Goal: Task Accomplishment & Management: Manage account settings

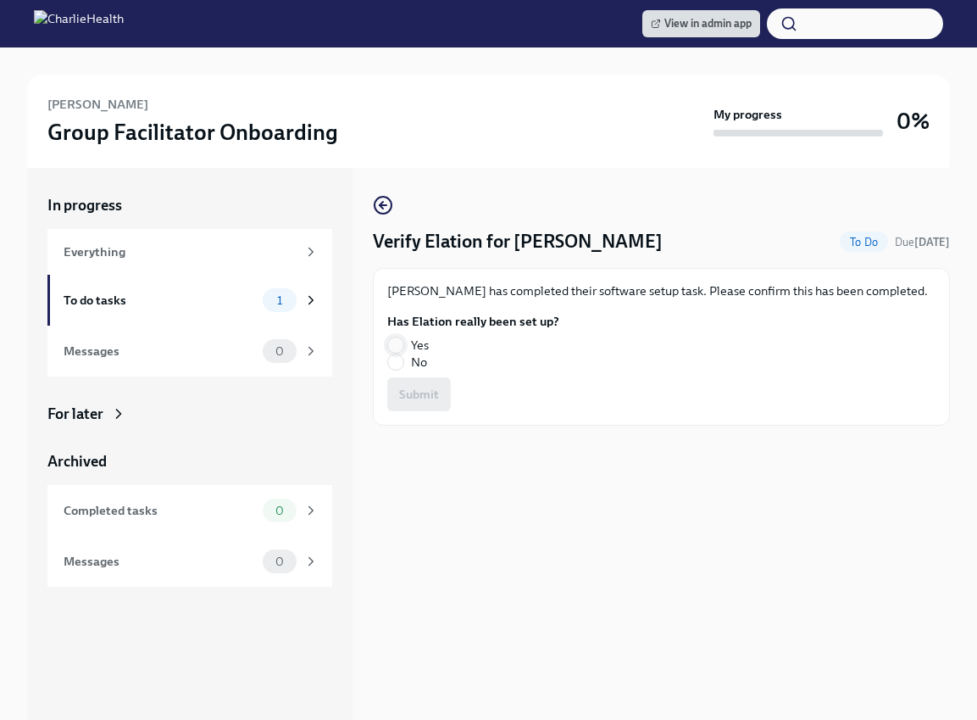
click at [394, 339] on input "Yes" at bounding box center [395, 344] width 15 height 15
radio input "true"
click at [434, 390] on span "Submit" at bounding box center [419, 394] width 40 height 17
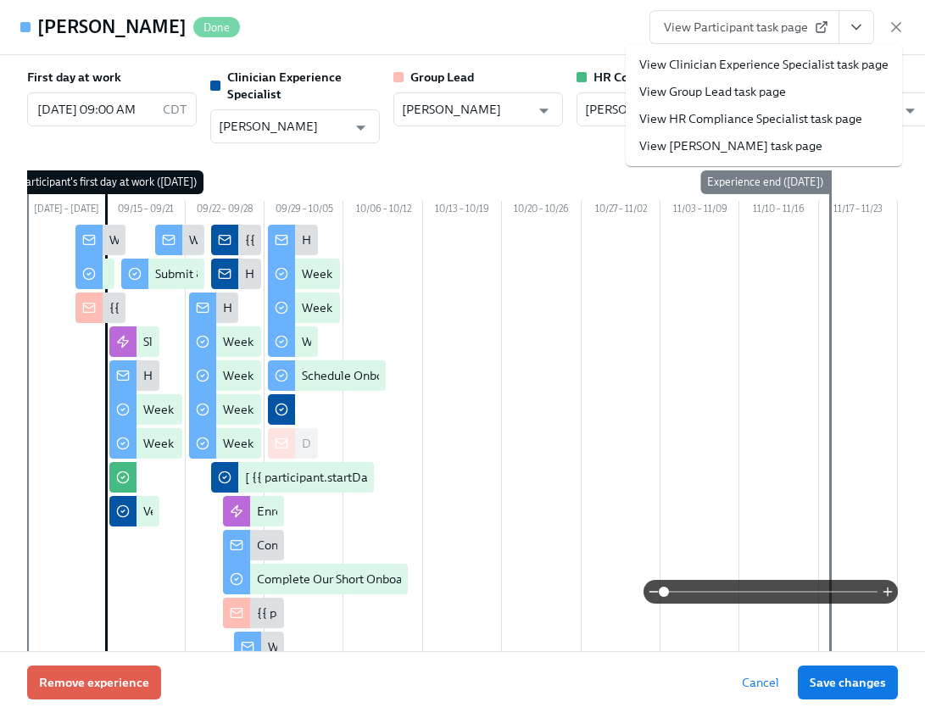
scroll to position [0, 25316]
click at [898, 31] on icon "button" at bounding box center [895, 27] width 17 height 17
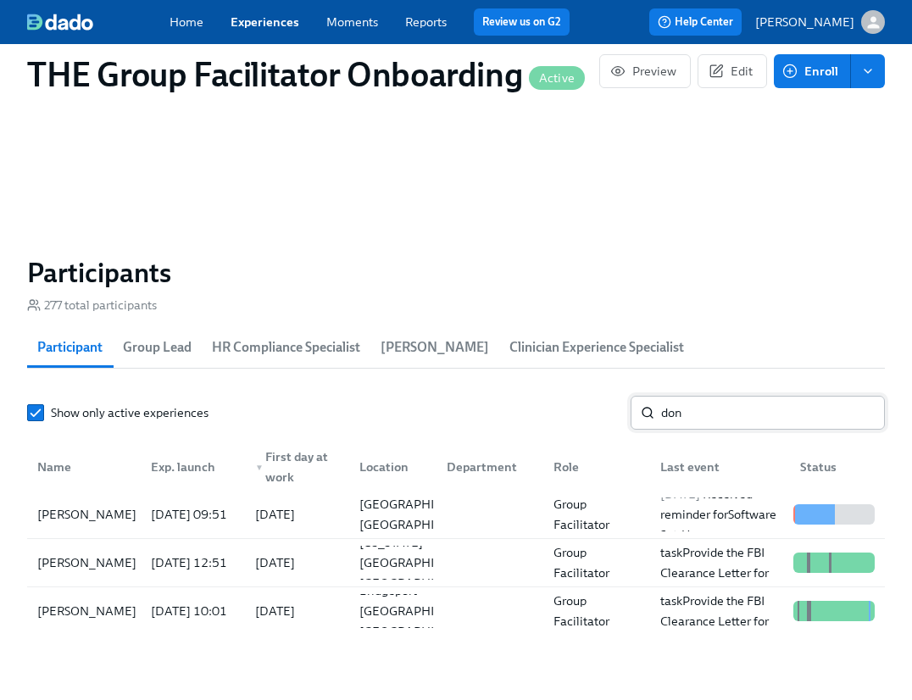
click at [699, 420] on input "don" at bounding box center [773, 413] width 224 height 34
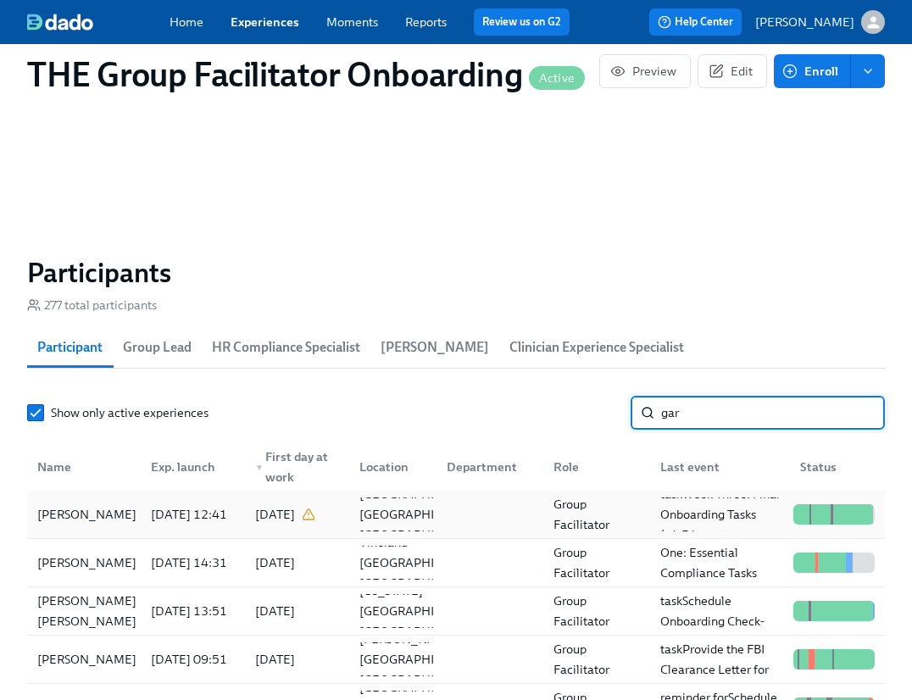
type input "gar"
click at [113, 518] on div "[PERSON_NAME]" at bounding box center [87, 514] width 113 height 20
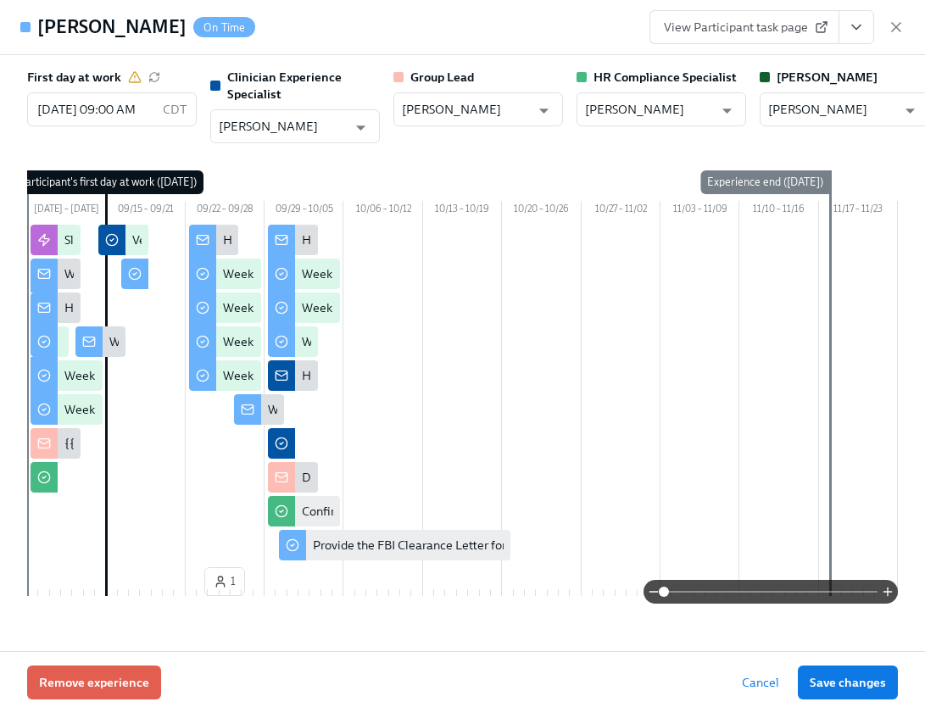
click at [854, 25] on icon "View task page" at bounding box center [856, 27] width 17 height 17
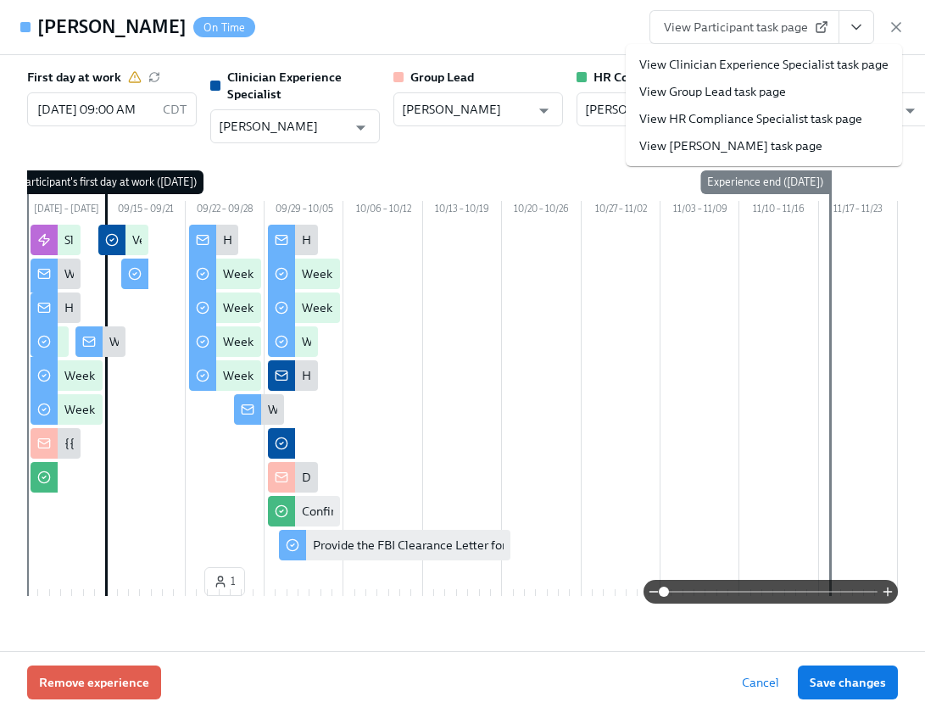
click at [814, 60] on link "View Clinician Experience Specialist task page" at bounding box center [763, 64] width 249 height 17
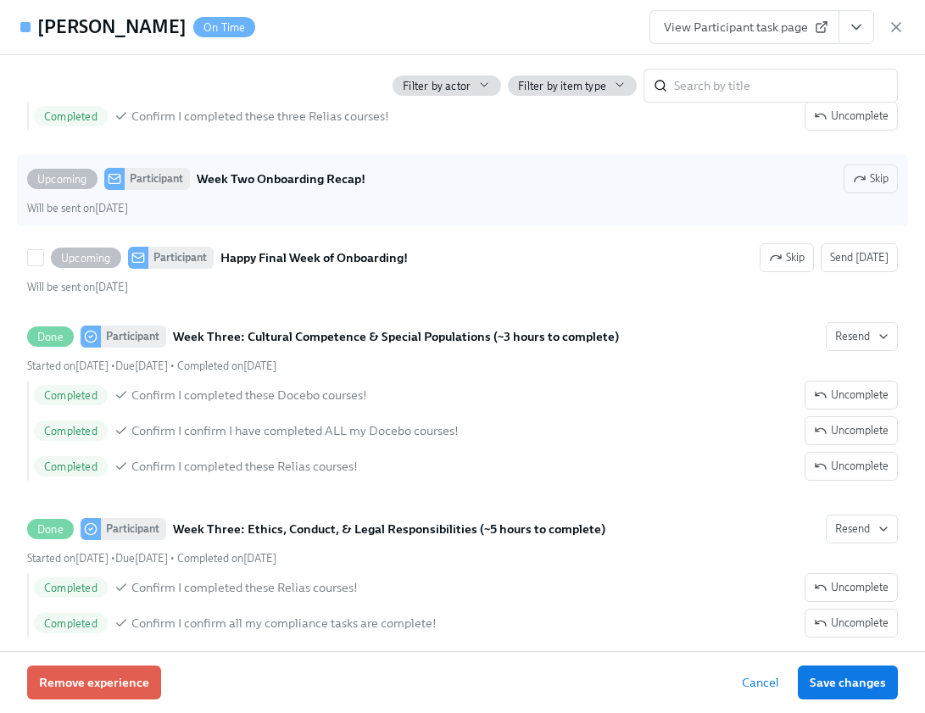
scroll to position [0, 25378]
click at [863, 187] on span "Skip" at bounding box center [871, 178] width 36 height 17
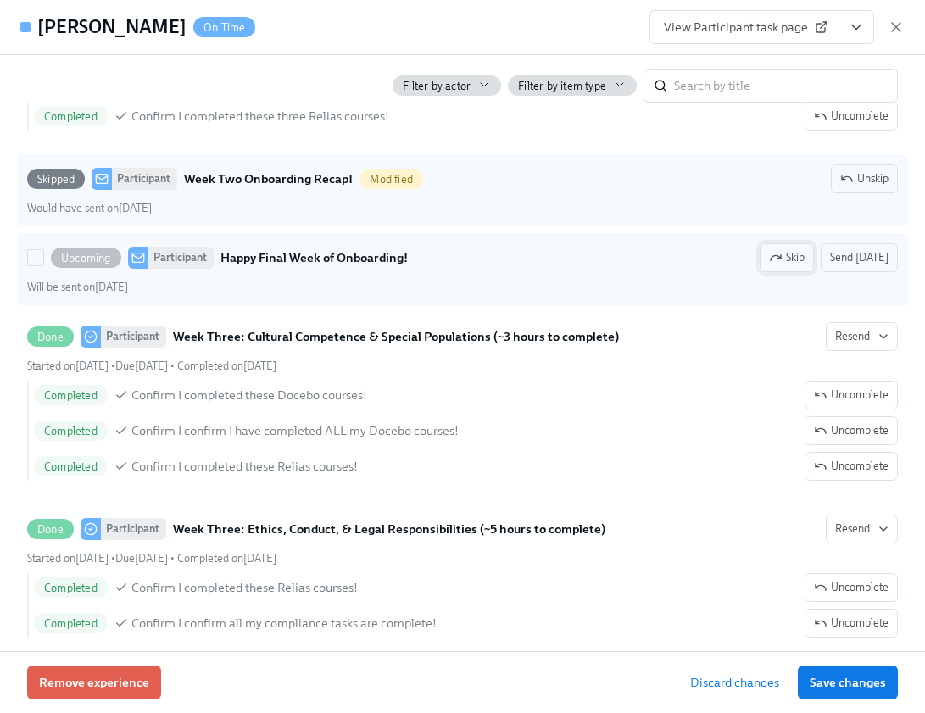
click at [791, 266] on span "Skip" at bounding box center [787, 257] width 36 height 17
click at [871, 681] on span "Save changes" at bounding box center [847, 682] width 76 height 17
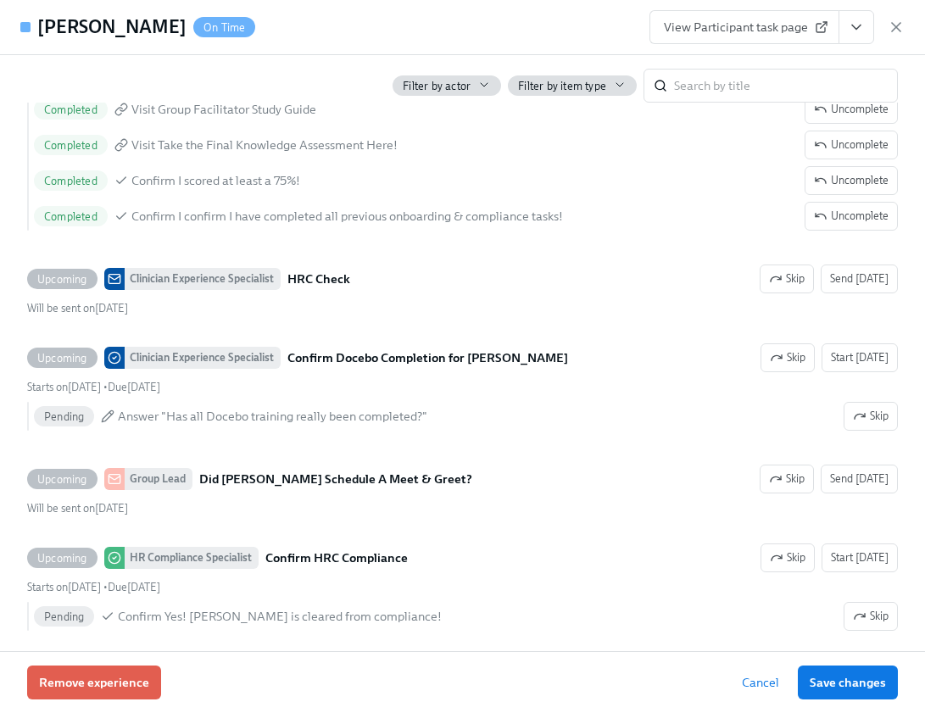
scroll to position [3733, 0]
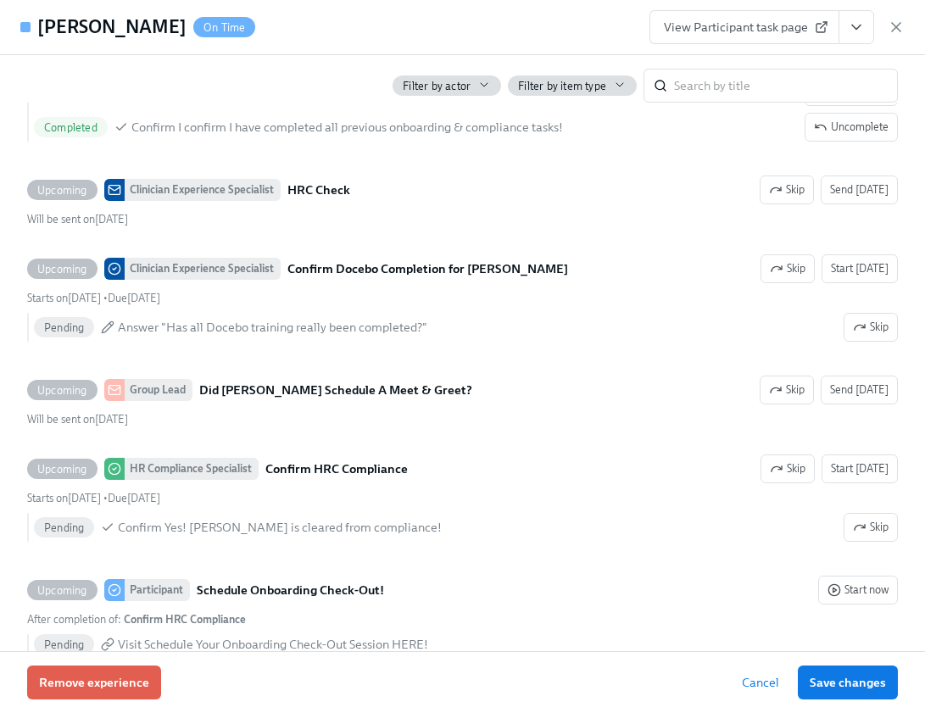
click at [759, 22] on span "View Participant task page" at bounding box center [744, 27] width 161 height 17
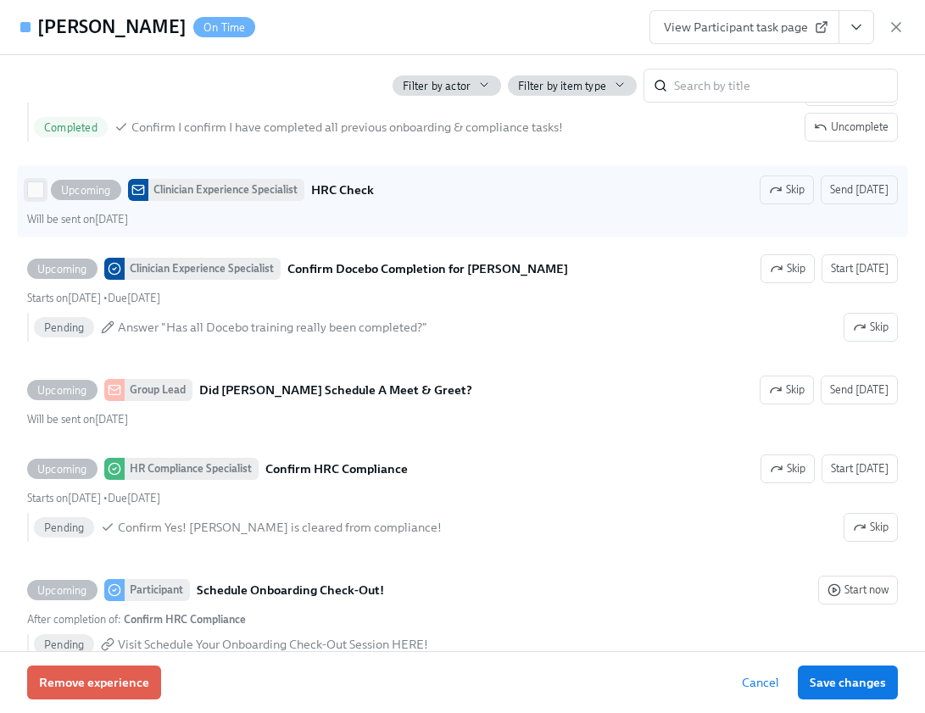
click at [42, 197] on input "Upcoming Clinician Experience Specialist HRC Check Skip Send today Will be sent…" at bounding box center [35, 189] width 15 height 15
checkbox input "true"
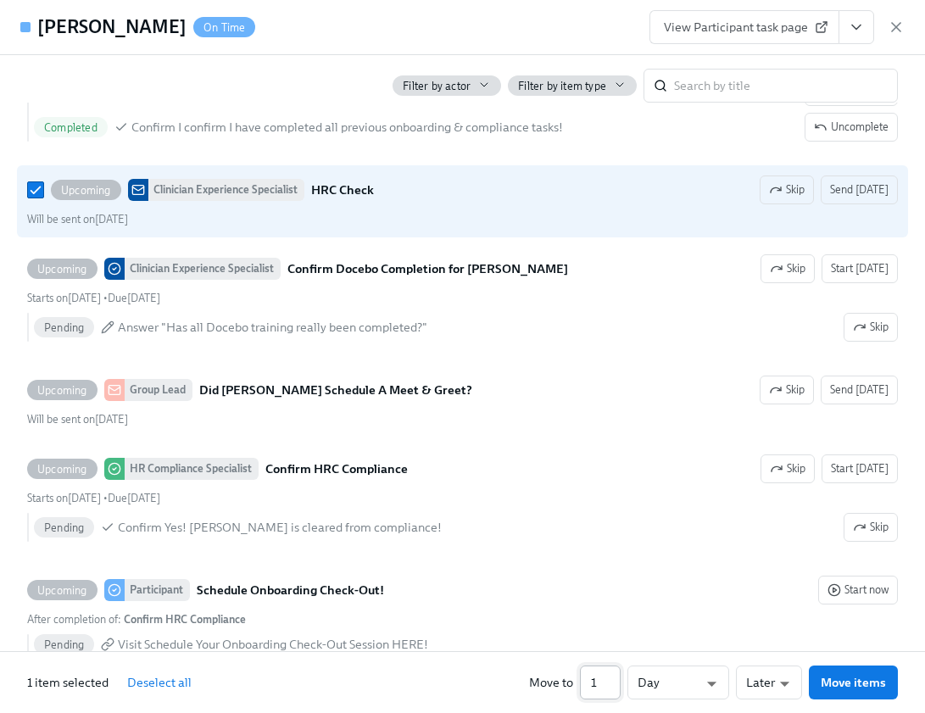
click at [600, 676] on input "1" at bounding box center [600, 682] width 41 height 34
click at [614, 687] on input "1" at bounding box center [600, 682] width 41 height 34
click at [613, 674] on input "2" at bounding box center [600, 682] width 41 height 34
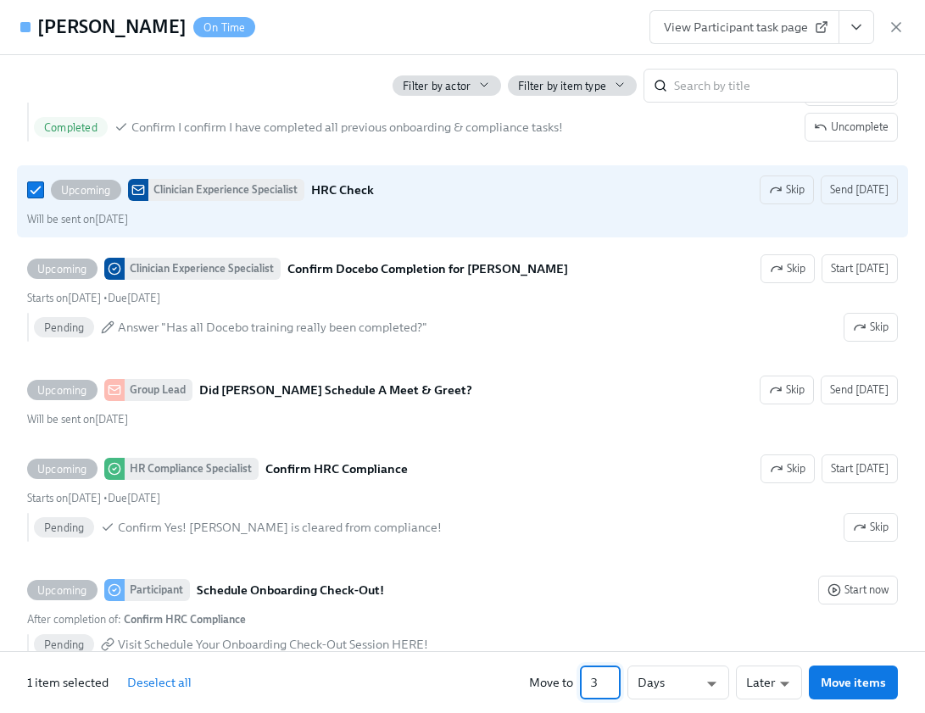
click at [613, 674] on input "3" at bounding box center [600, 682] width 41 height 34
type input "4"
click at [613, 674] on input "4" at bounding box center [600, 682] width 41 height 34
click at [777, 655] on li "Earlier" at bounding box center [770, 651] width 66 height 27
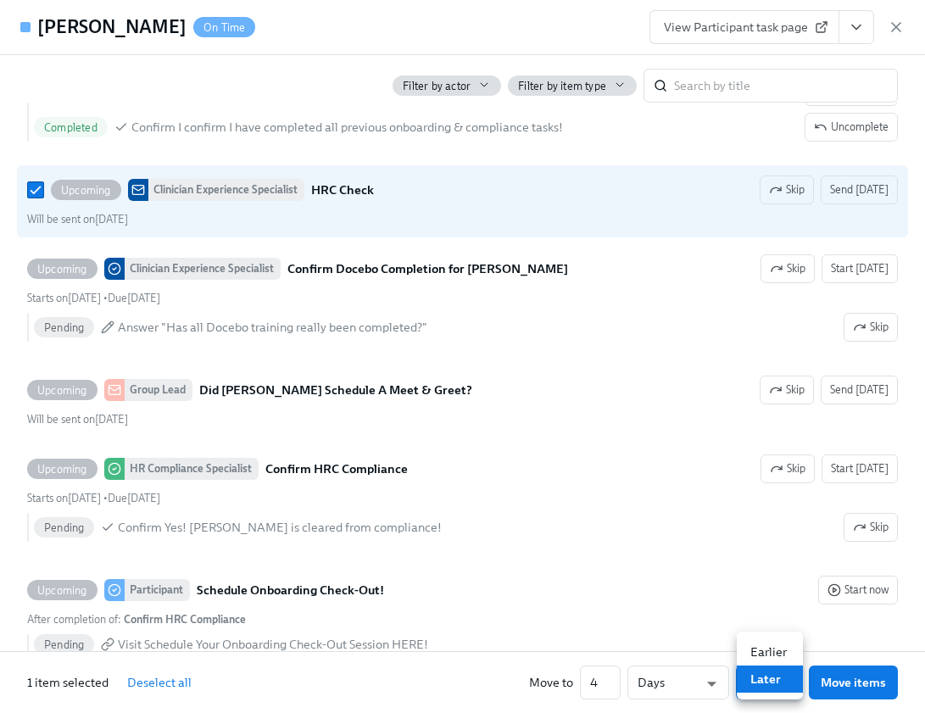
type input "earlier"
click at [832, 680] on span "Move items" at bounding box center [853, 682] width 65 height 17
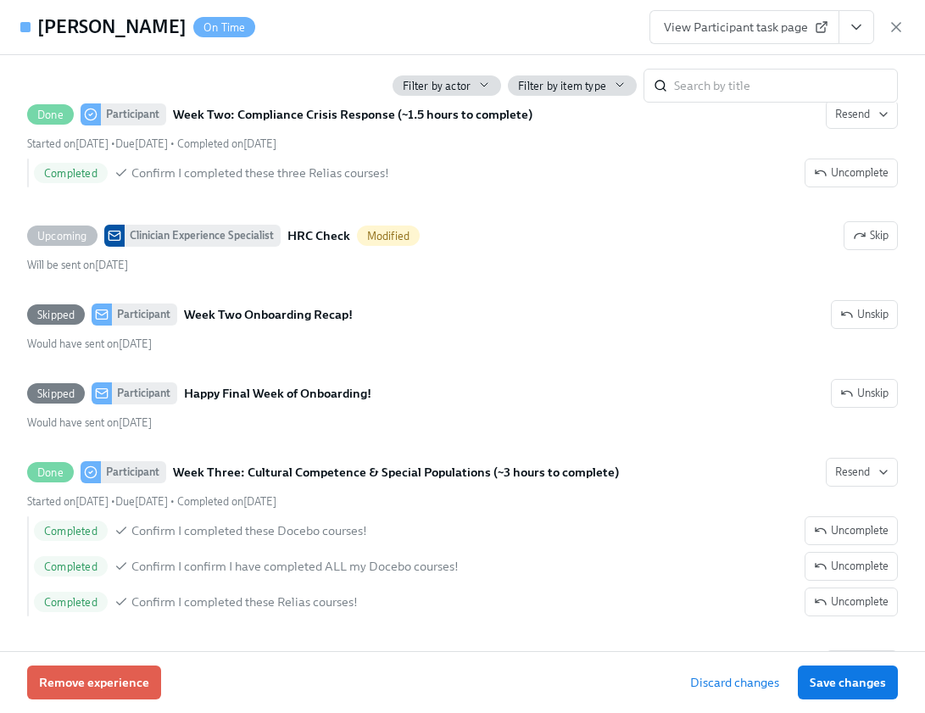
scroll to position [2903, 0]
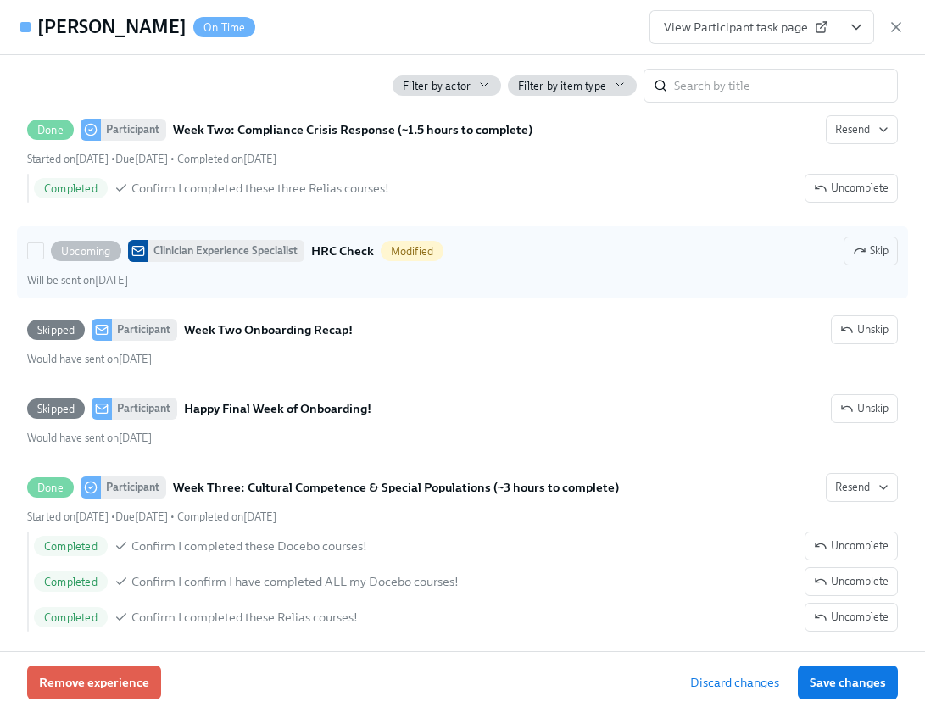
click at [622, 265] on div "Upcoming Clinician Experience Specialist HRC Check Modified Skip" at bounding box center [462, 250] width 871 height 29
click at [43, 259] on input "Upcoming Clinician Experience Specialist HRC Check Modified Skip Will be sent o…" at bounding box center [35, 250] width 15 height 15
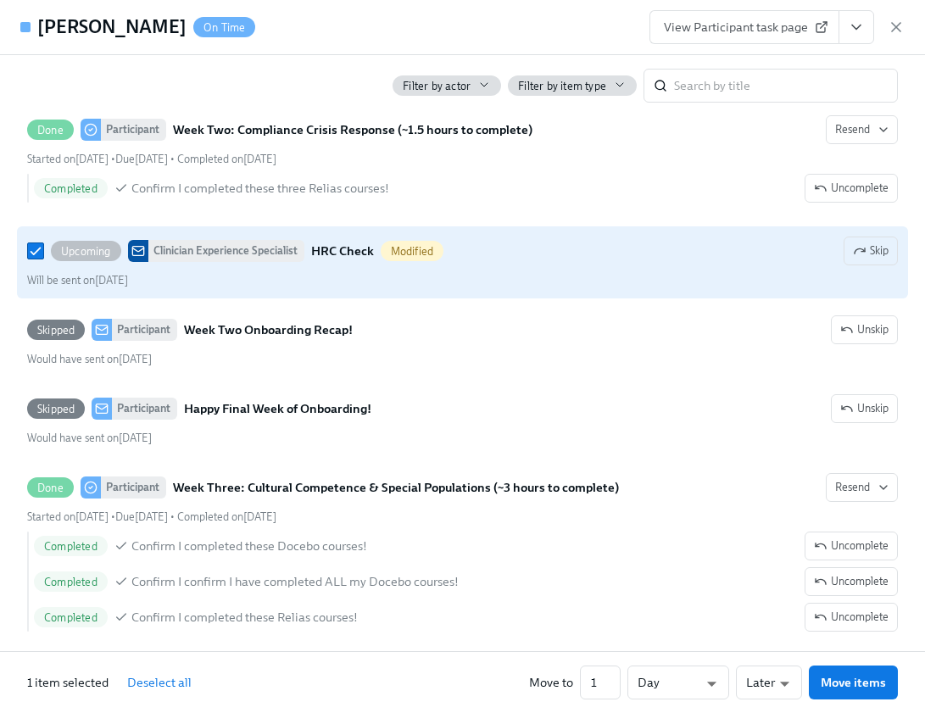
click at [622, 265] on div "Upcoming Clinician Experience Specialist HRC Check Modified Skip" at bounding box center [462, 250] width 871 height 29
click at [43, 259] on input "Upcoming Clinician Experience Specialist HRC Check Modified Skip Will be sent o…" at bounding box center [35, 250] width 15 height 15
checkbox input "false"
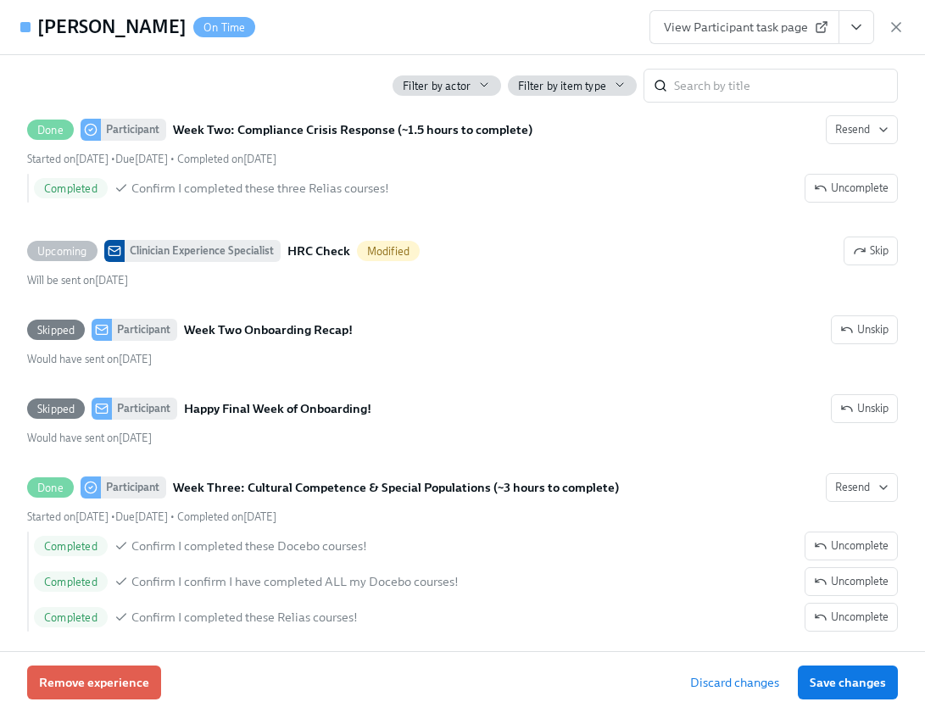
click at [853, 25] on icon "View task page" at bounding box center [856, 27] width 8 height 4
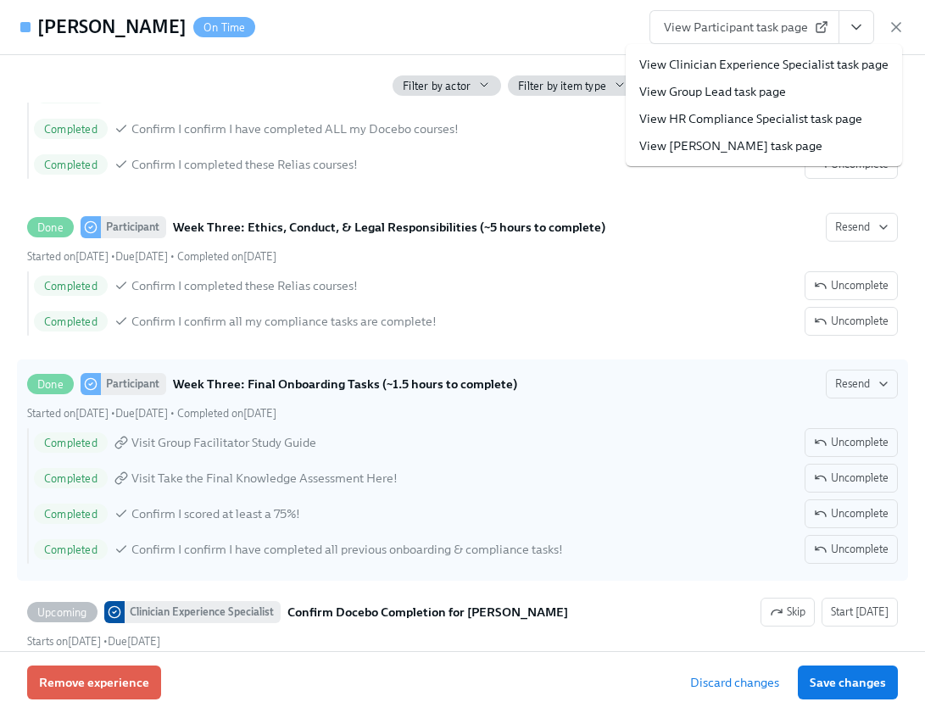
scroll to position [3378, 0]
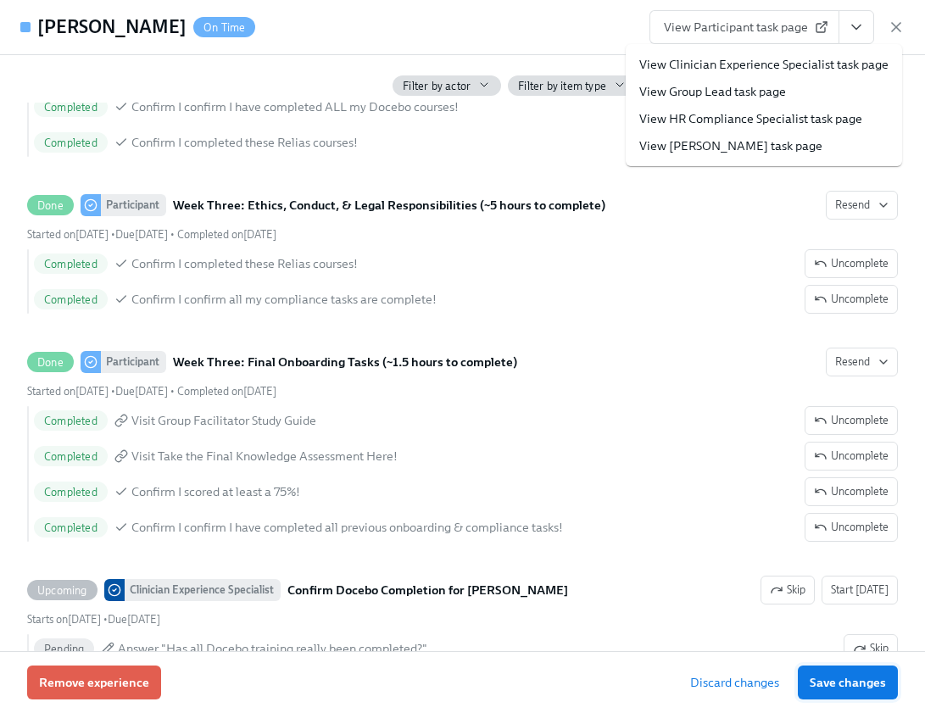
click at [856, 678] on span "Save changes" at bounding box center [847, 682] width 76 height 17
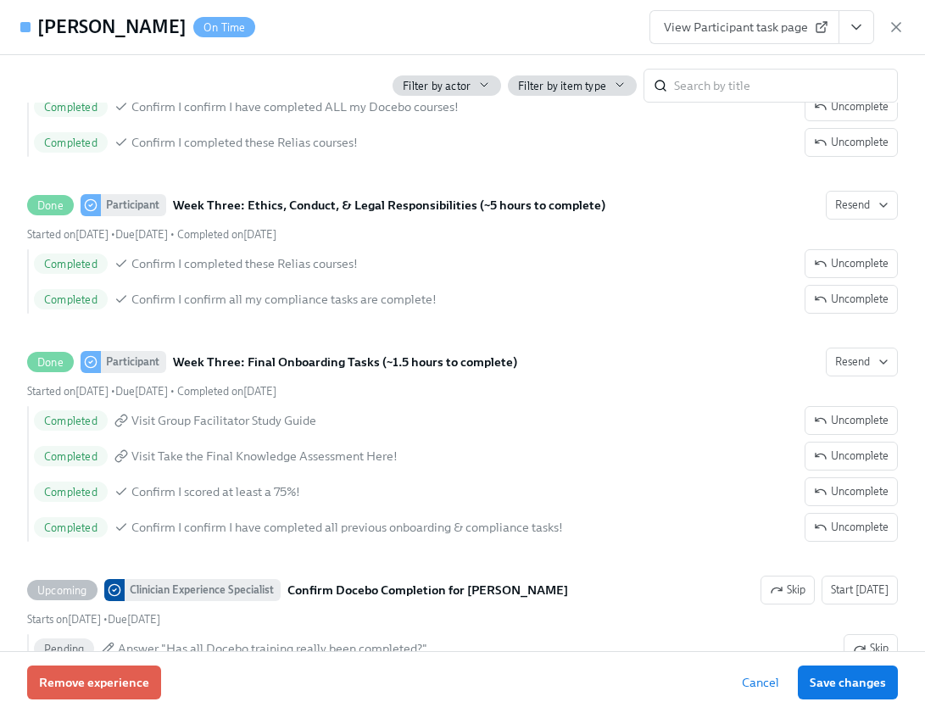
click at [867, 16] on button "View task page" at bounding box center [856, 27] width 36 height 34
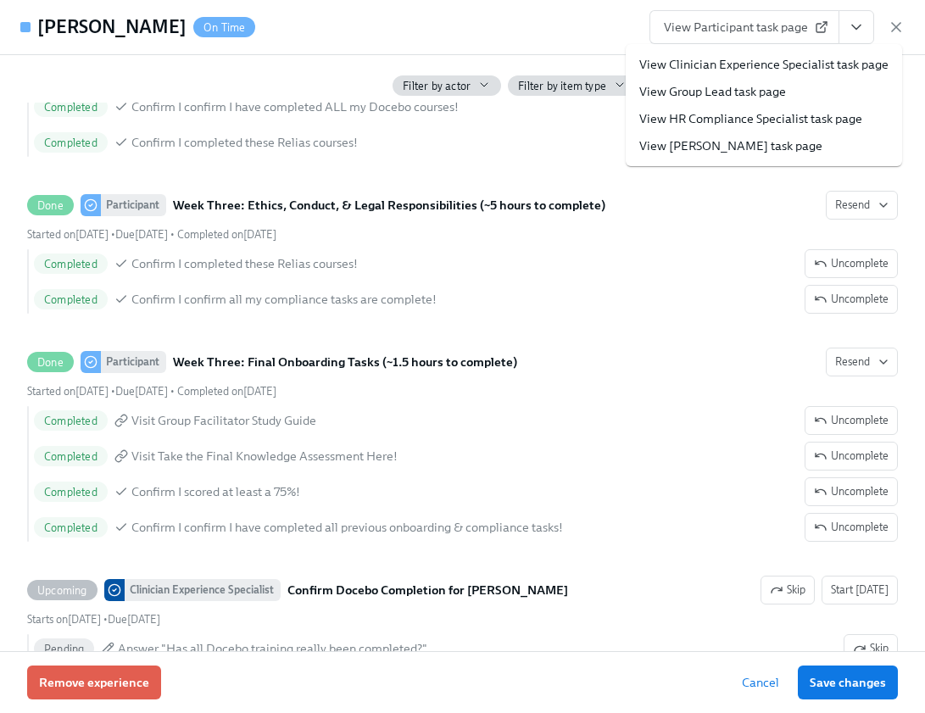
click at [824, 65] on link "View Clinician Experience Specialist task page" at bounding box center [763, 64] width 249 height 17
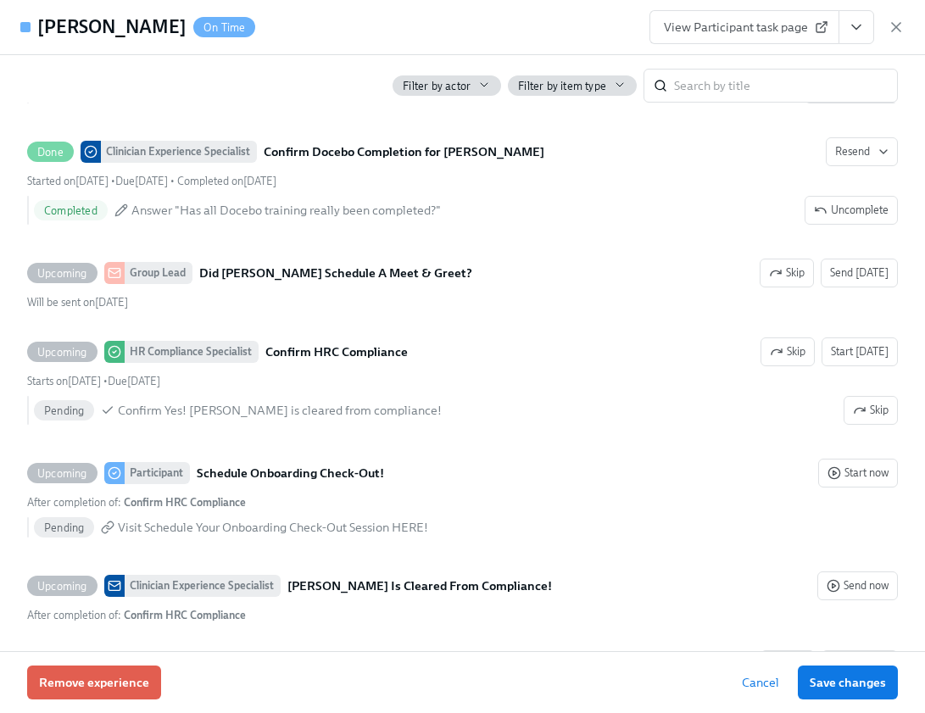
scroll to position [3786, 0]
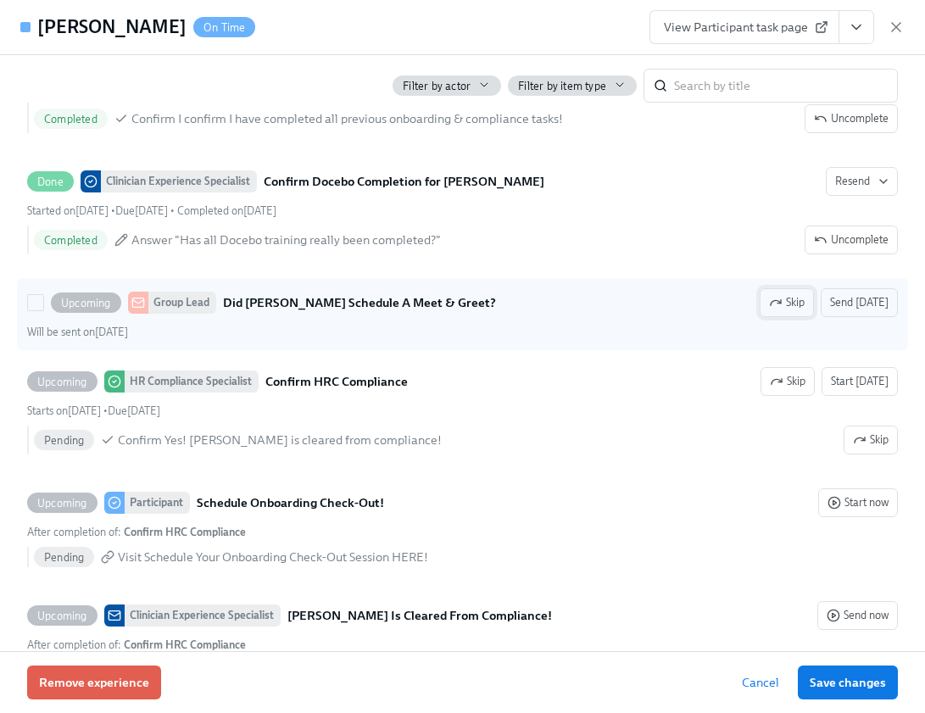
click at [759, 317] on button "Skip" at bounding box center [786, 302] width 54 height 29
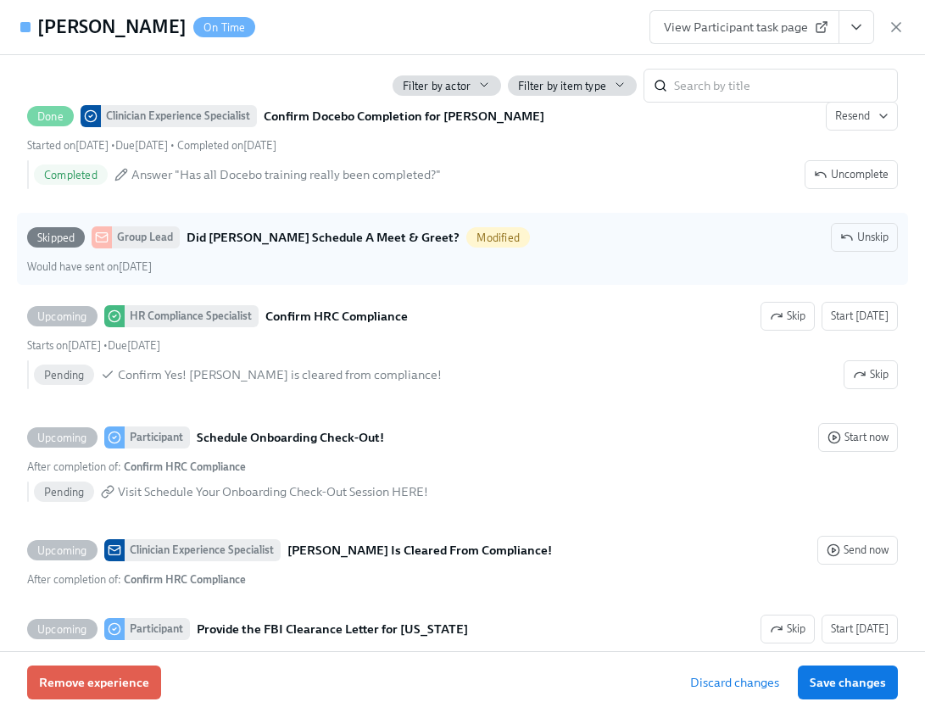
scroll to position [3859, 0]
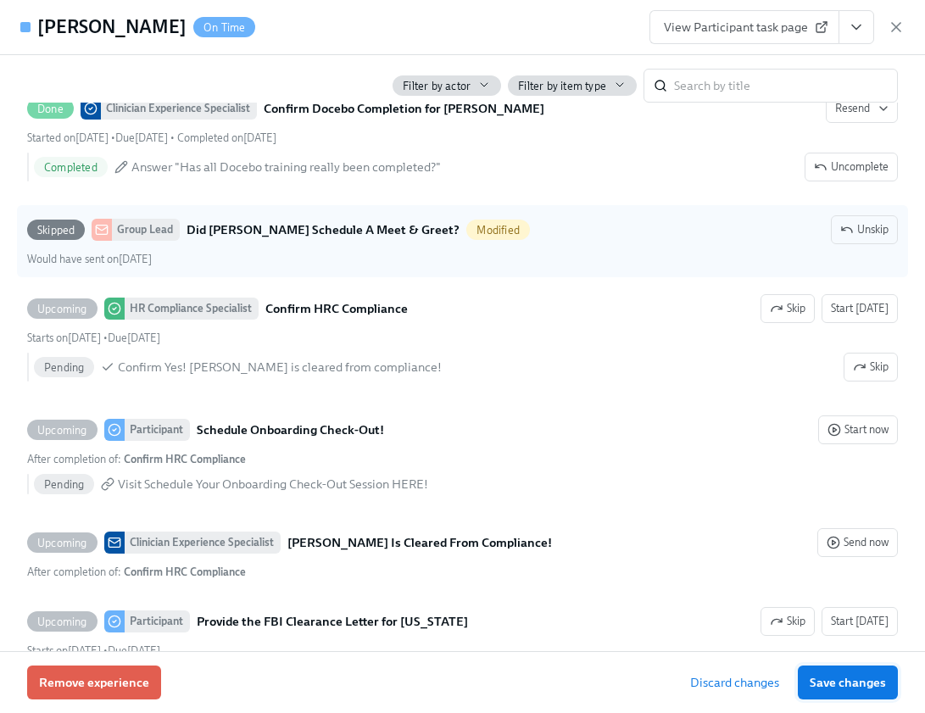
click at [854, 681] on span "Save changes" at bounding box center [847, 682] width 76 height 17
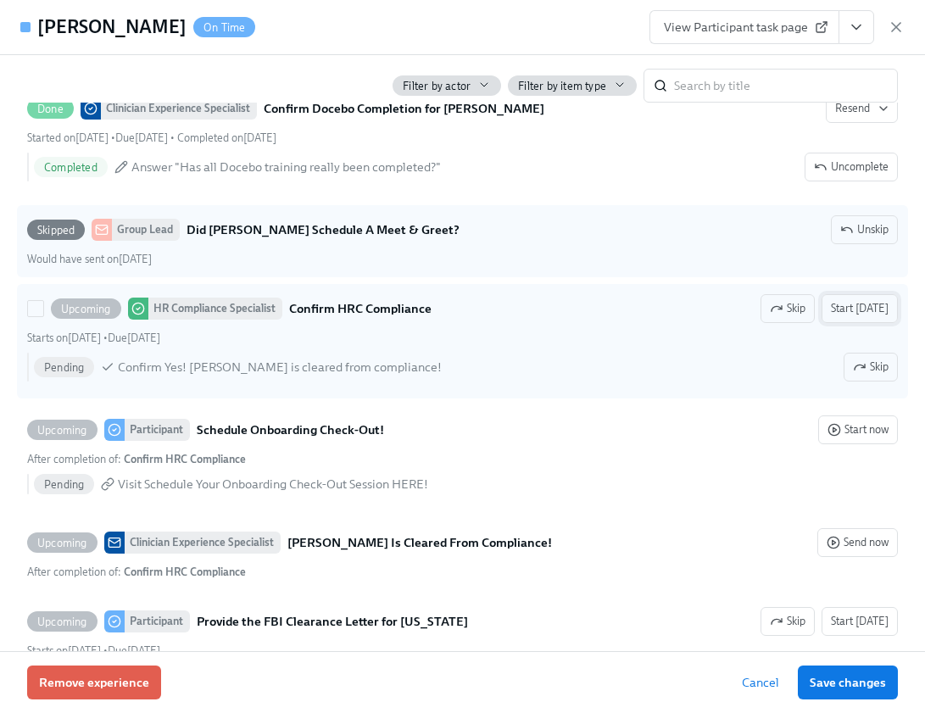
click at [839, 317] on span "Start today" at bounding box center [860, 308] width 58 height 17
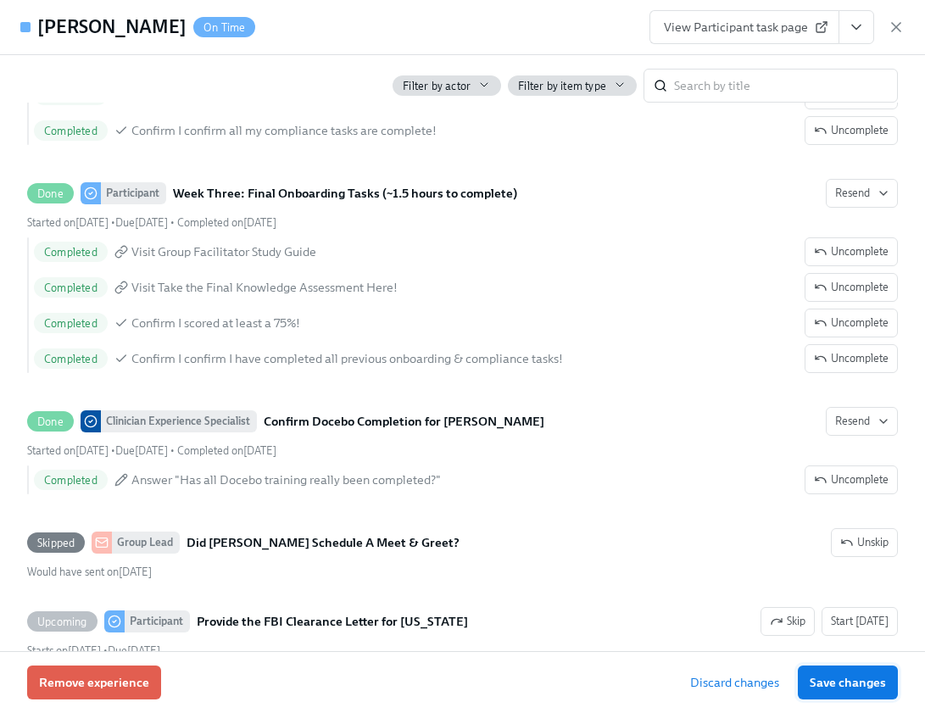
click at [837, 682] on span "Save changes" at bounding box center [847, 682] width 76 height 17
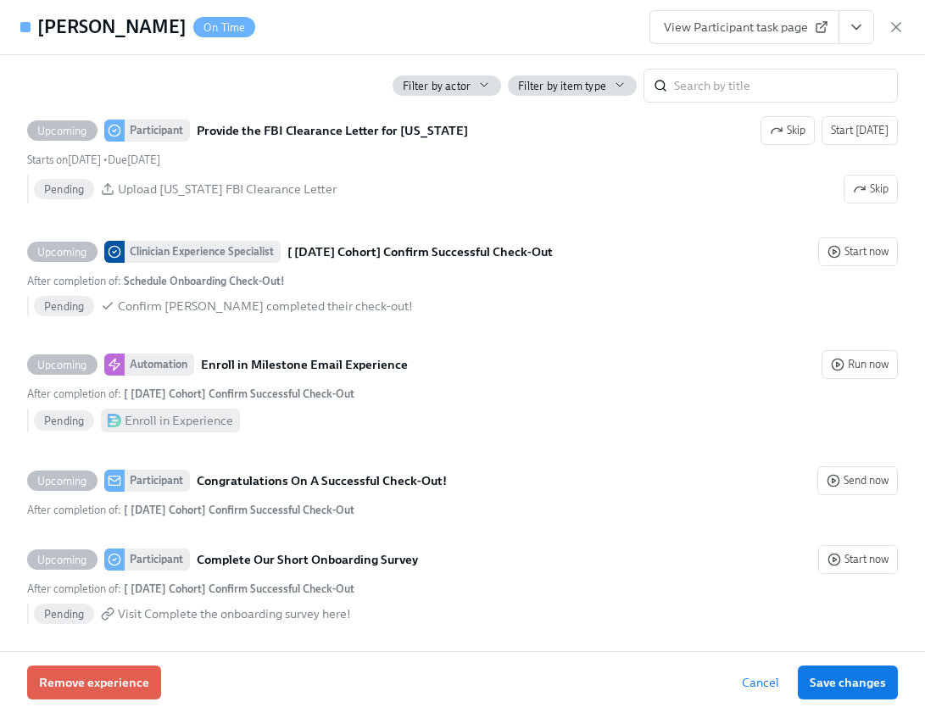
scroll to position [4342, 0]
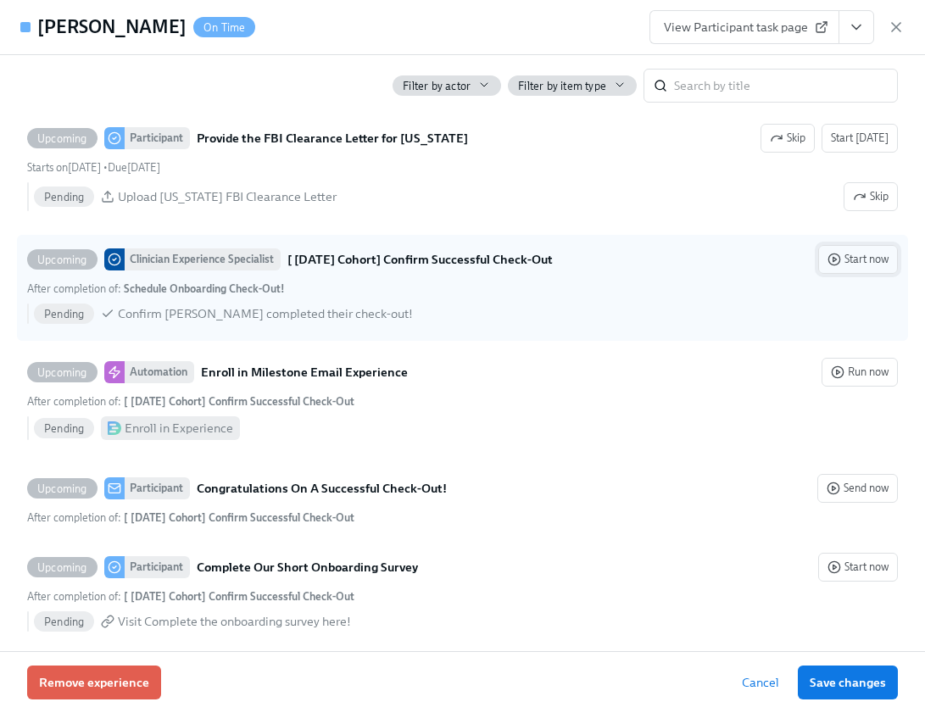
click at [835, 268] on span "Start now" at bounding box center [857, 259] width 61 height 17
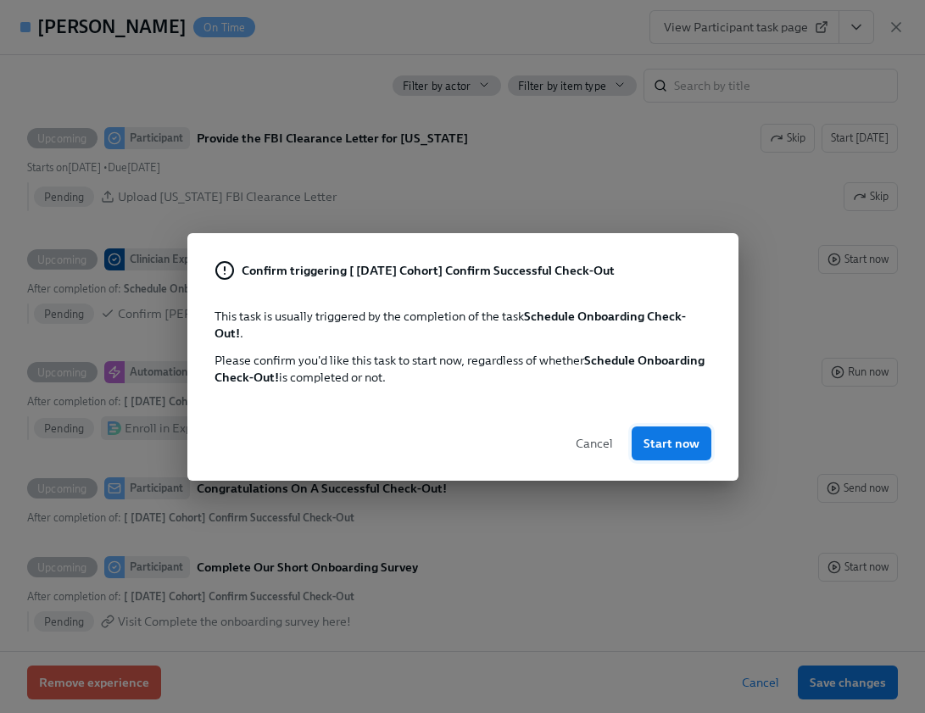
click at [689, 442] on span "Start now" at bounding box center [671, 443] width 56 height 17
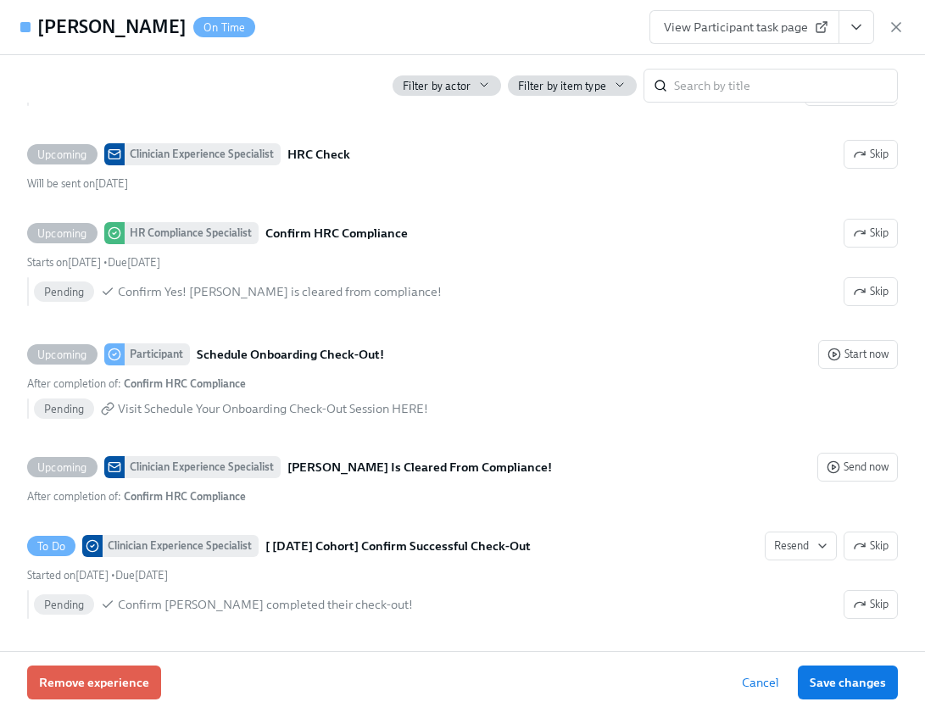
scroll to position [3026, 0]
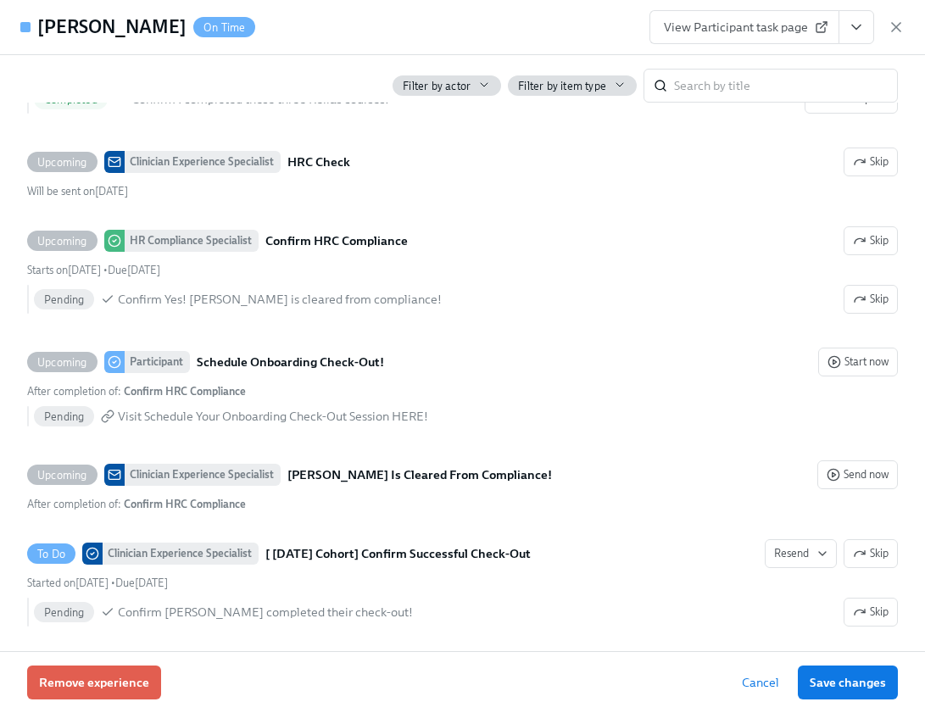
click at [854, 20] on icon "View task page" at bounding box center [856, 27] width 17 height 17
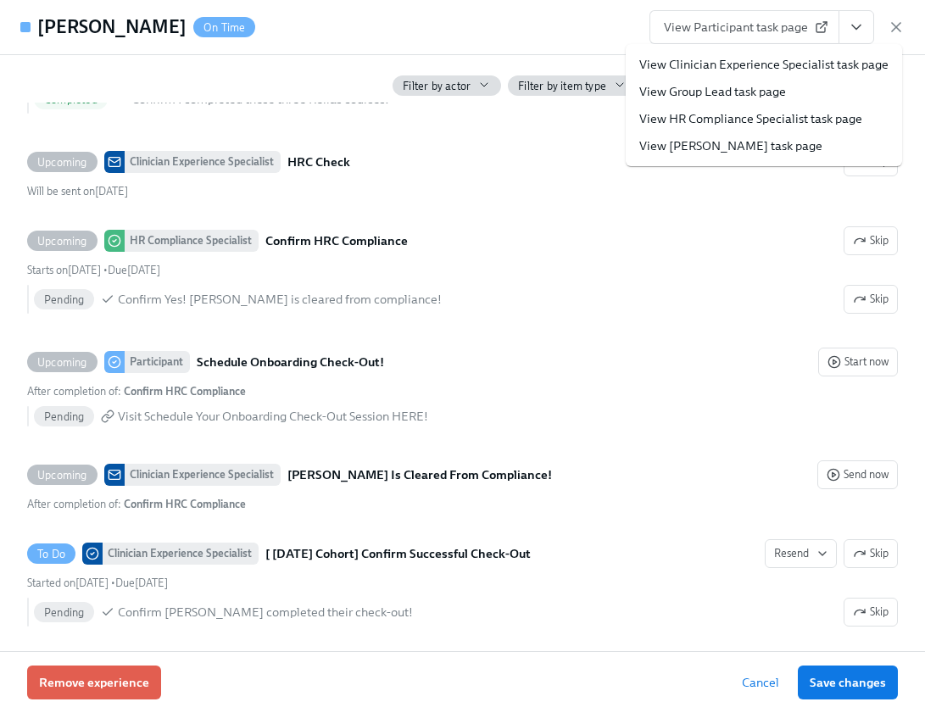
click at [792, 119] on link "View HR Compliance Specialist task page" at bounding box center [750, 118] width 223 height 17
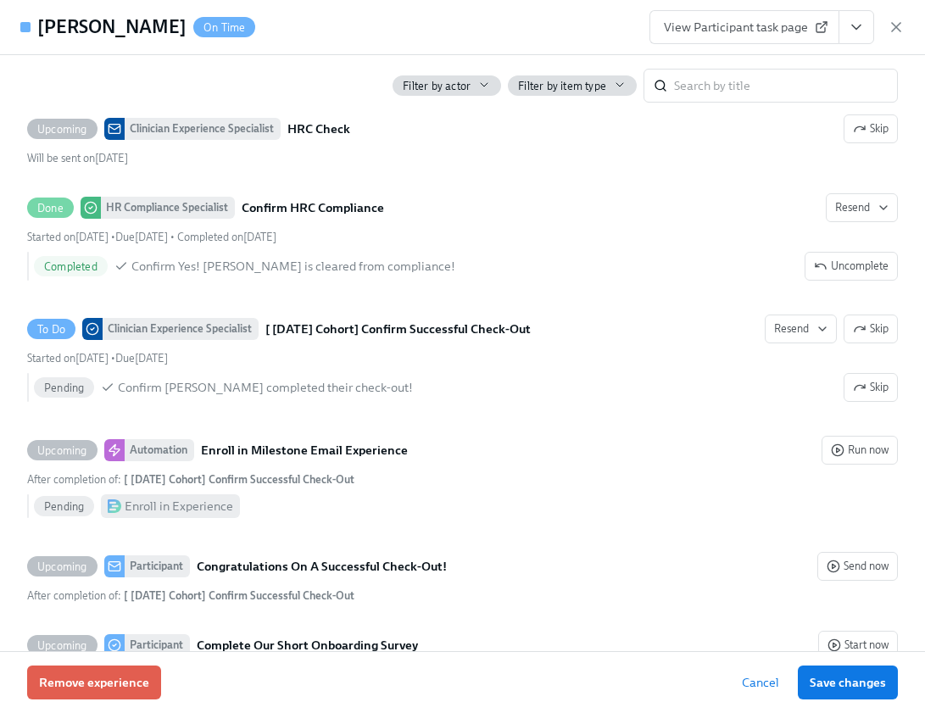
scroll to position [3067, 0]
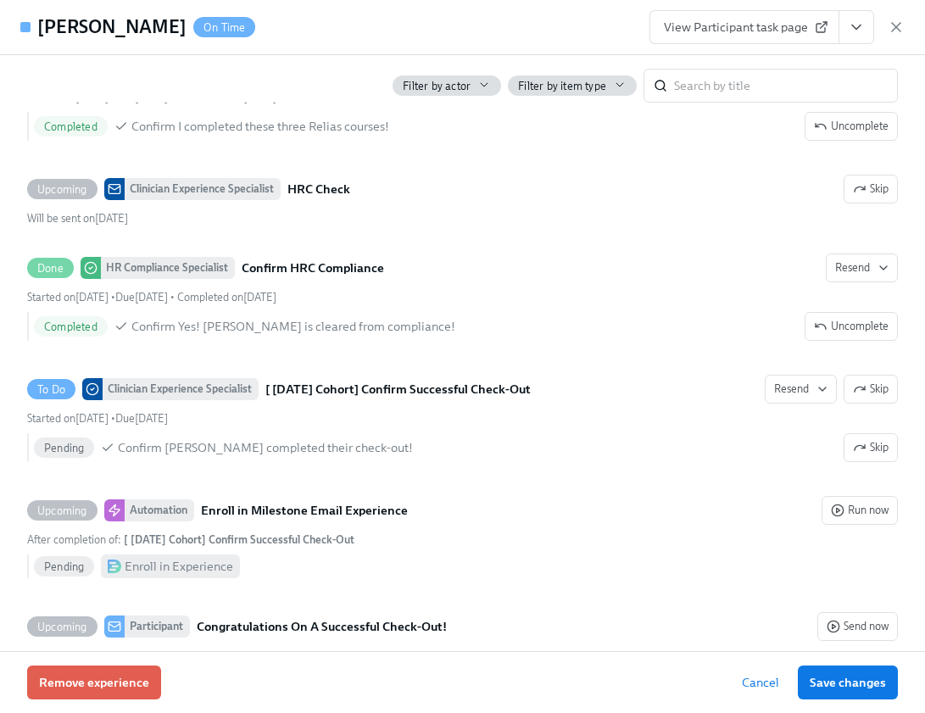
click at [844, 29] on button "View task page" at bounding box center [856, 27] width 36 height 34
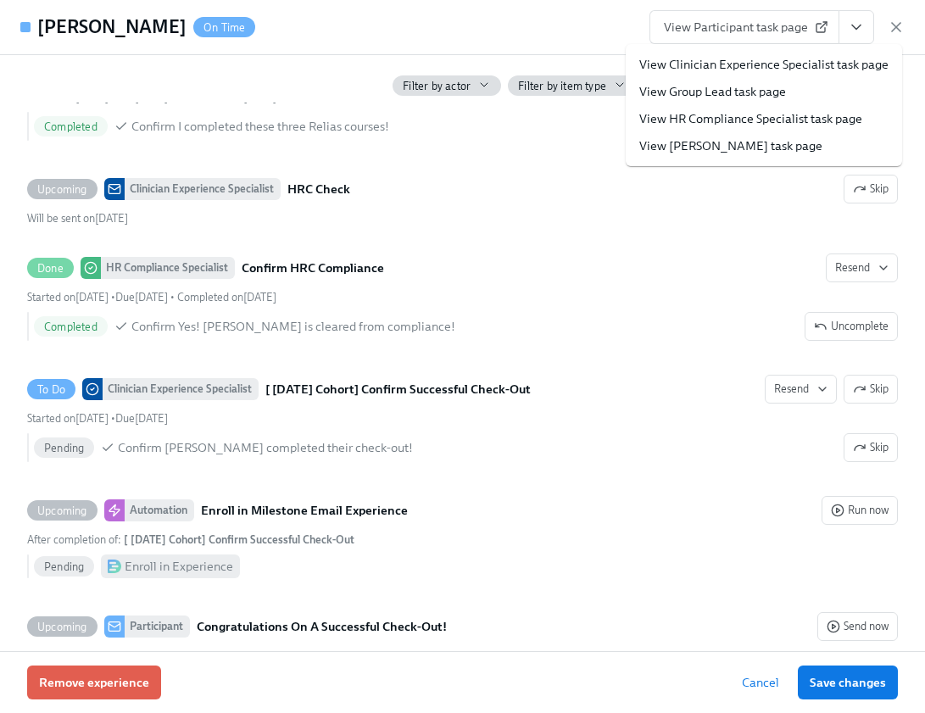
click at [795, 66] on link "View Clinician Experience Specialist task page" at bounding box center [763, 64] width 249 height 17
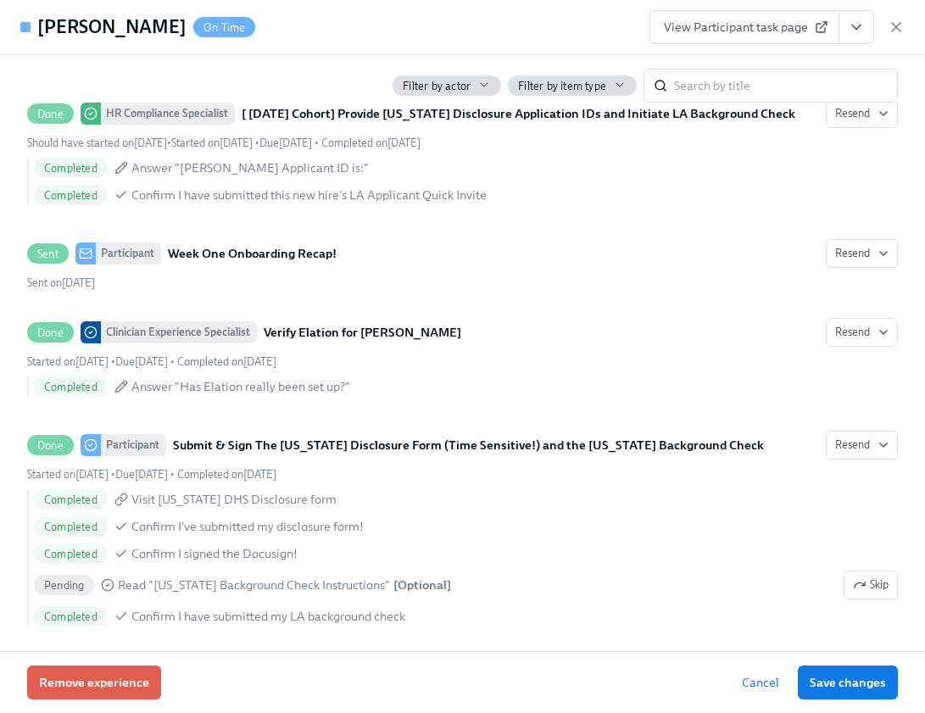
scroll to position [1819, 0]
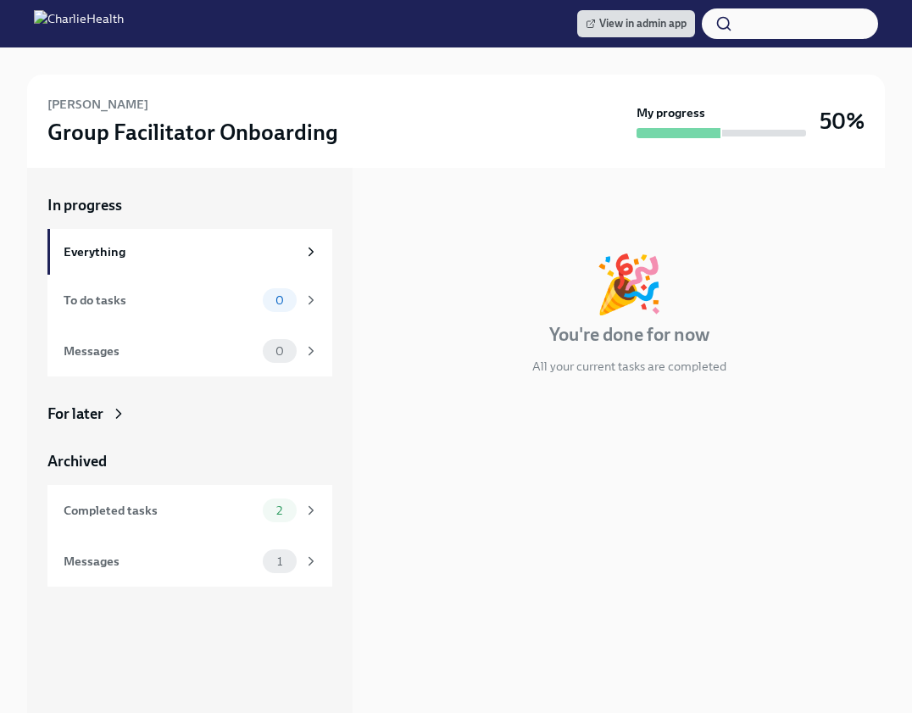
click at [120, 414] on icon at bounding box center [119, 413] width 4 height 8
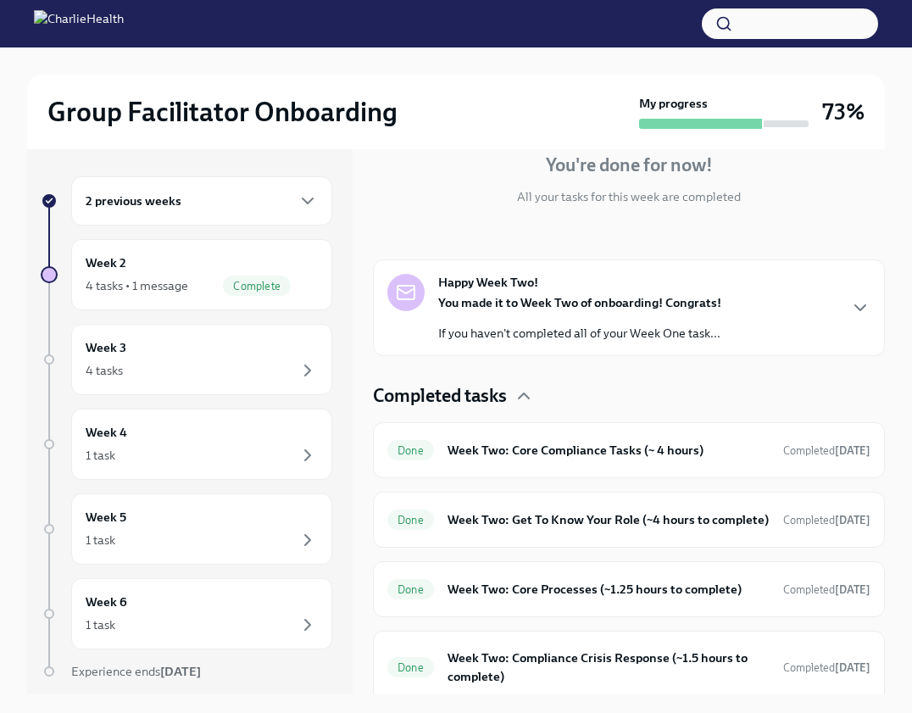
scroll to position [194, 0]
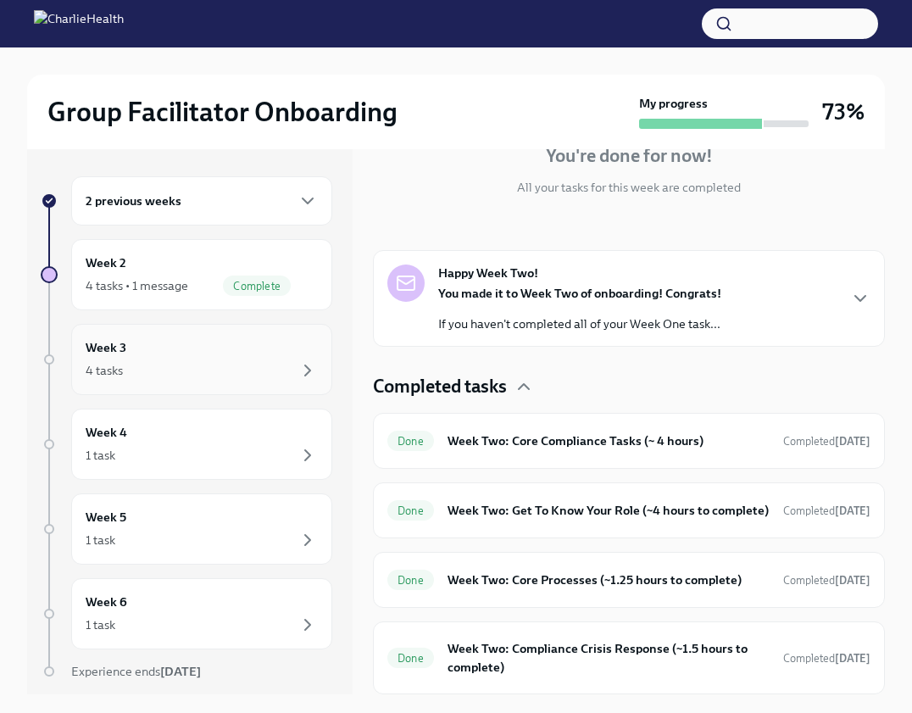
click at [193, 360] on div "4 tasks" at bounding box center [202, 370] width 232 height 20
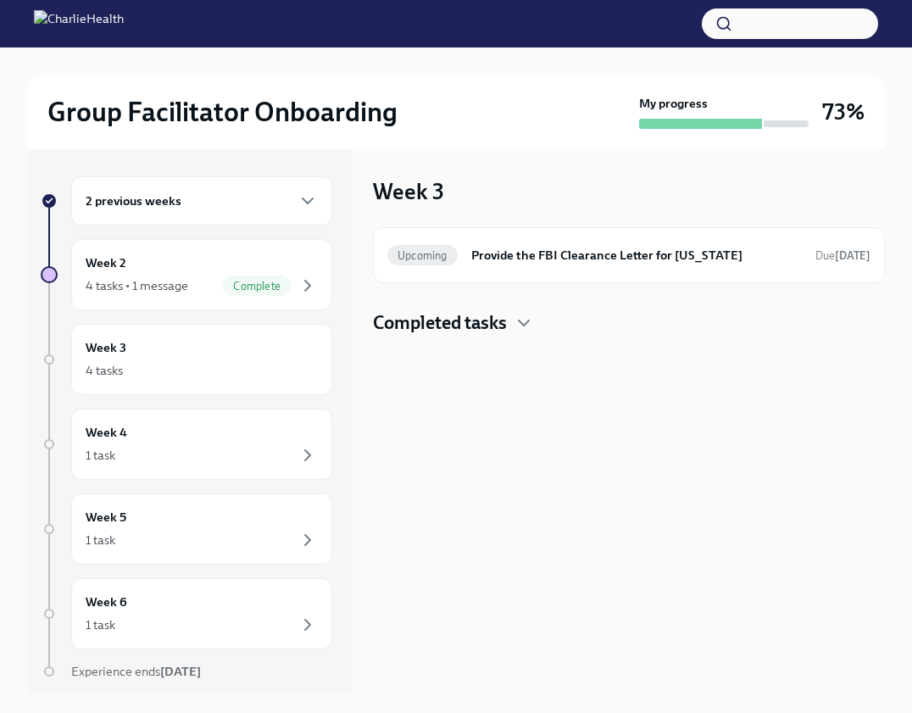
click at [511, 321] on div "Completed tasks" at bounding box center [629, 322] width 512 height 25
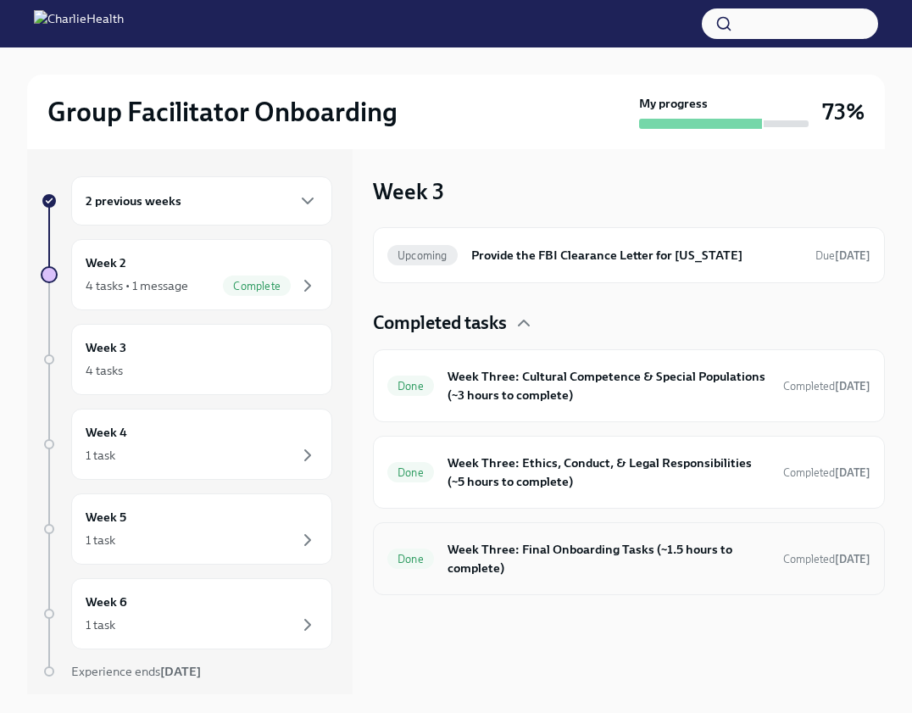
click at [550, 559] on h6 "Week Three: Final Onboarding Tasks (~1.5 hours to complete)" at bounding box center [609, 558] width 322 height 37
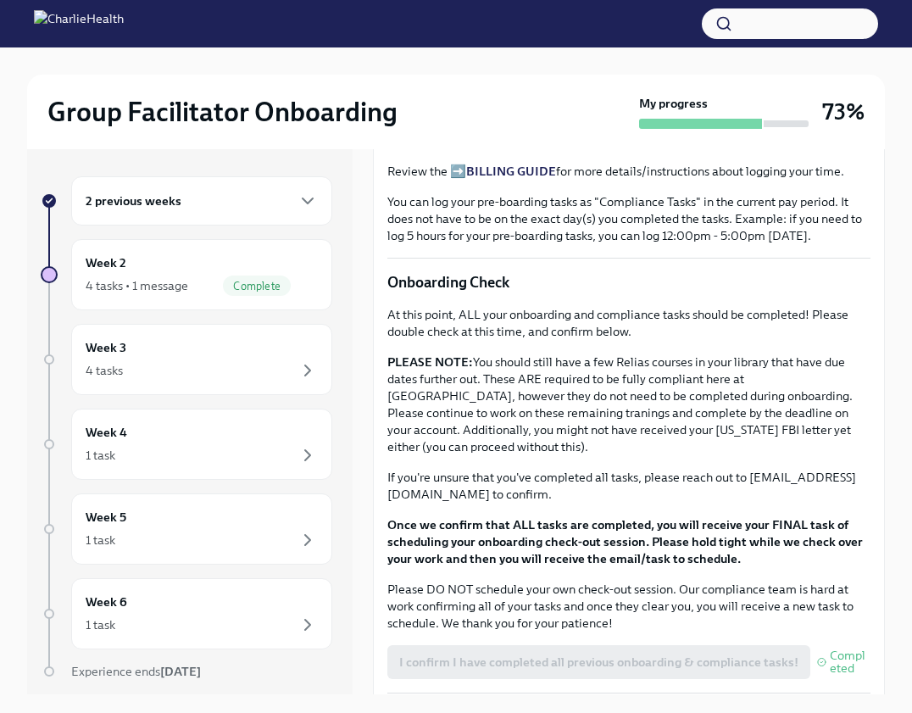
scroll to position [1073, 0]
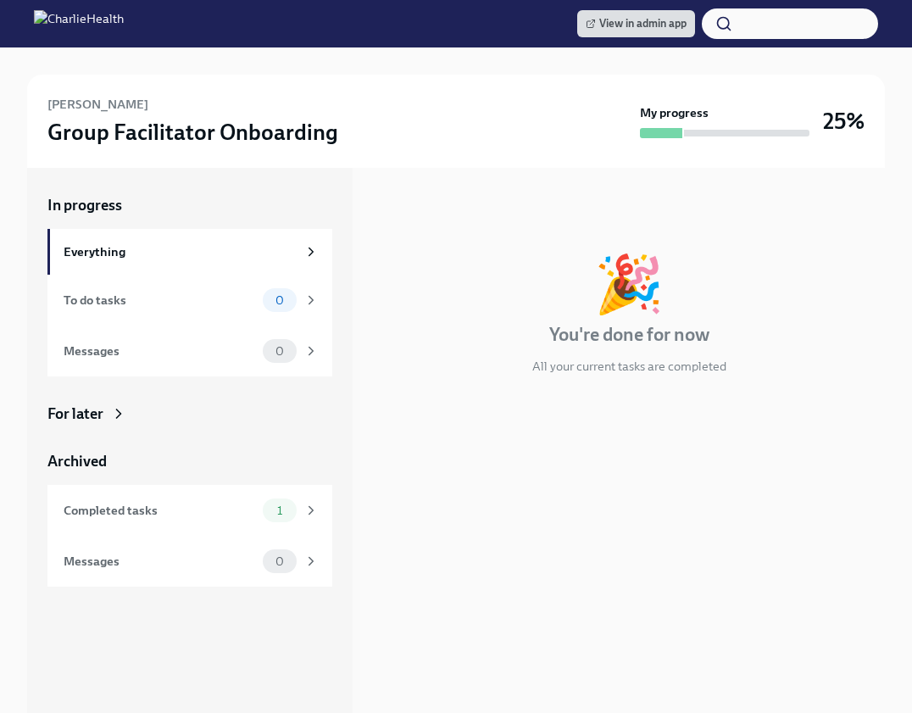
click at [215, 402] on div "In progress Everything To do tasks 0 Messages 0 For later Archived Completed ta…" at bounding box center [189, 391] width 285 height 392
click at [87, 411] on div "For later" at bounding box center [75, 413] width 56 height 20
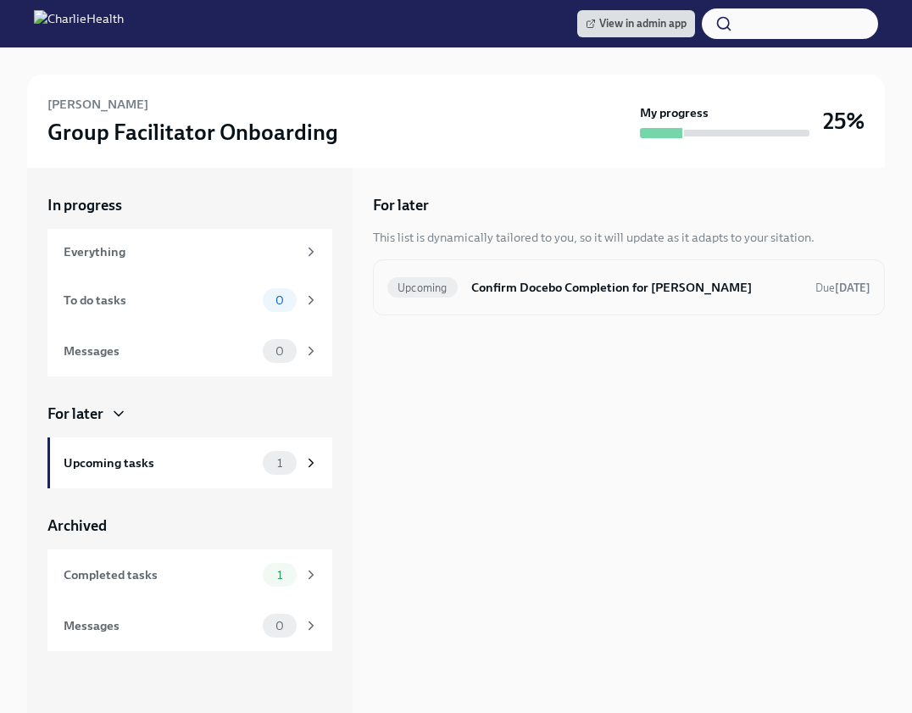
click at [520, 300] on div "Upcoming Confirm Docebo Completion for Felicia Garrett Due in 6 days" at bounding box center [628, 287] width 483 height 27
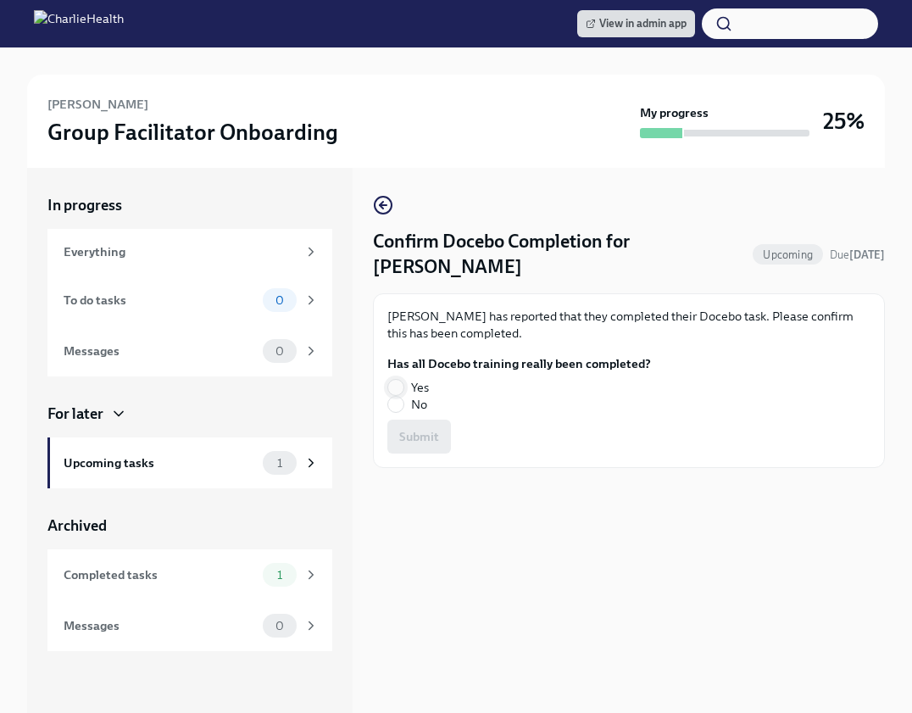
click at [403, 383] on input "Yes" at bounding box center [395, 387] width 15 height 15
radio input "true"
click at [414, 430] on span "Submit" at bounding box center [419, 436] width 40 height 17
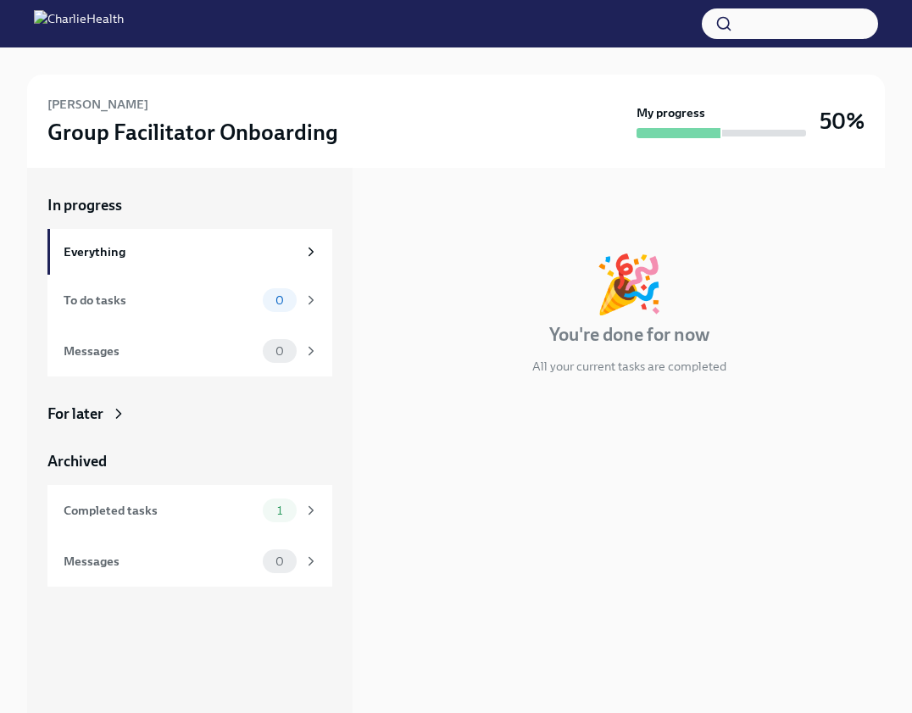
click at [99, 412] on div "For later" at bounding box center [75, 413] width 56 height 20
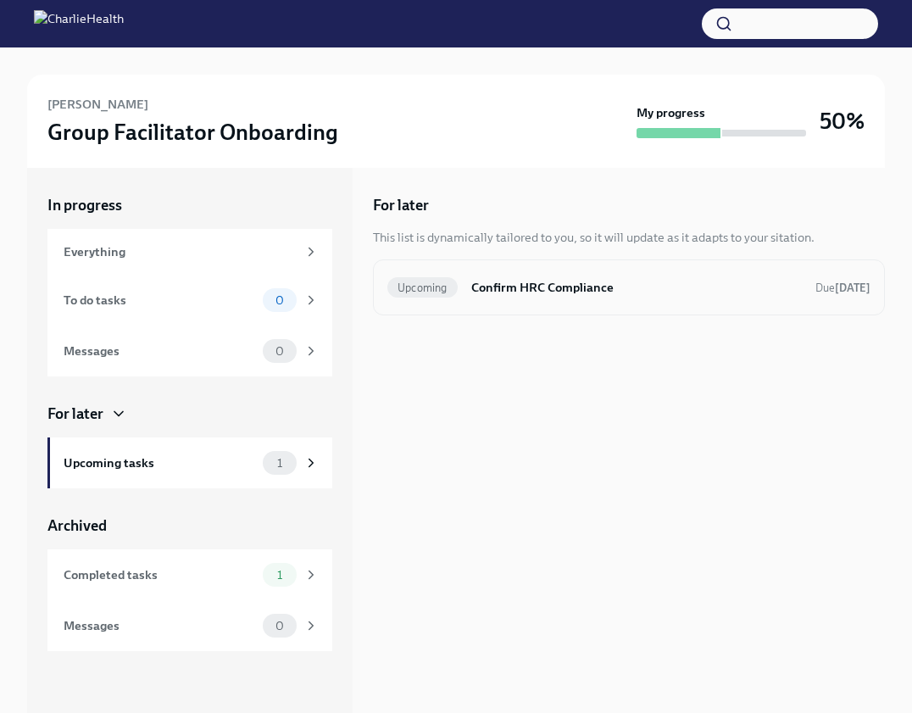
click at [459, 283] on div "Upcoming Confirm HRC Compliance Due in 6 days" at bounding box center [628, 287] width 483 height 27
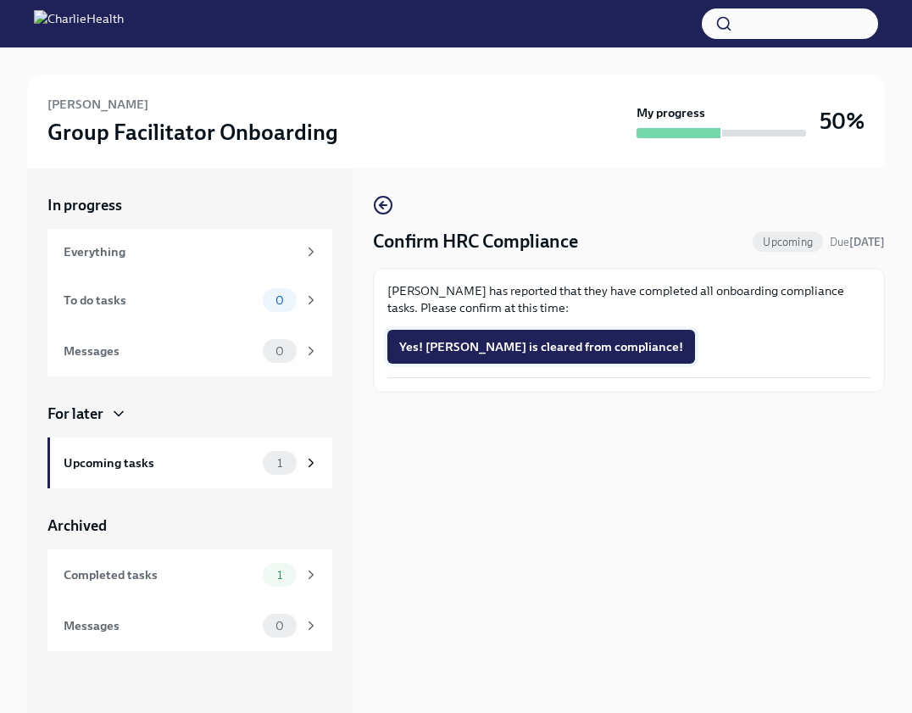
click at [489, 342] on span "Yes! Felicia is cleared from compliance!" at bounding box center [541, 346] width 284 height 17
